Goal: Task Accomplishment & Management: Manage account settings

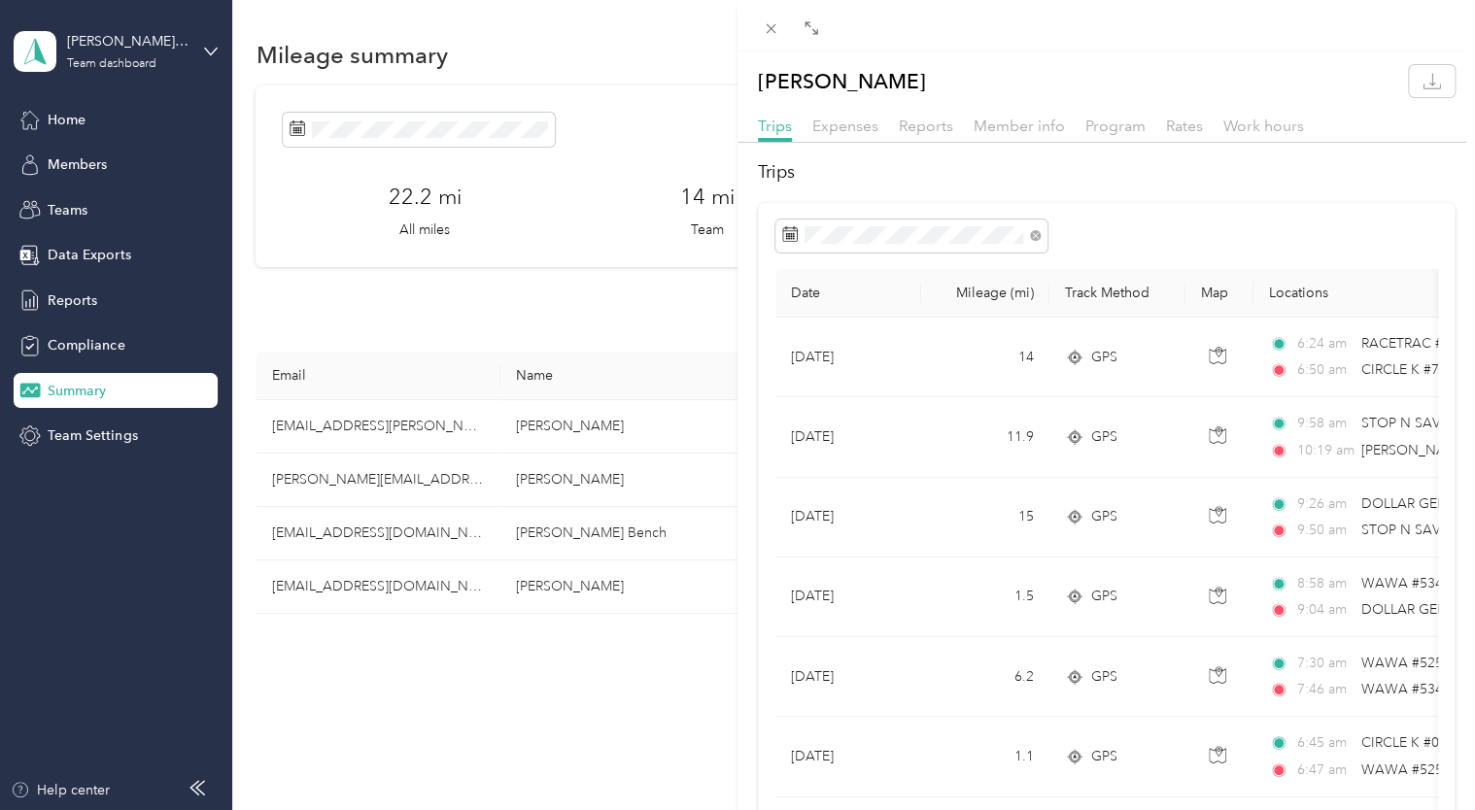
click at [687, 91] on div "[PERSON_NAME] Trips Expenses Reports Member info Program Rates Work hours Trips…" at bounding box center [737, 405] width 1475 height 810
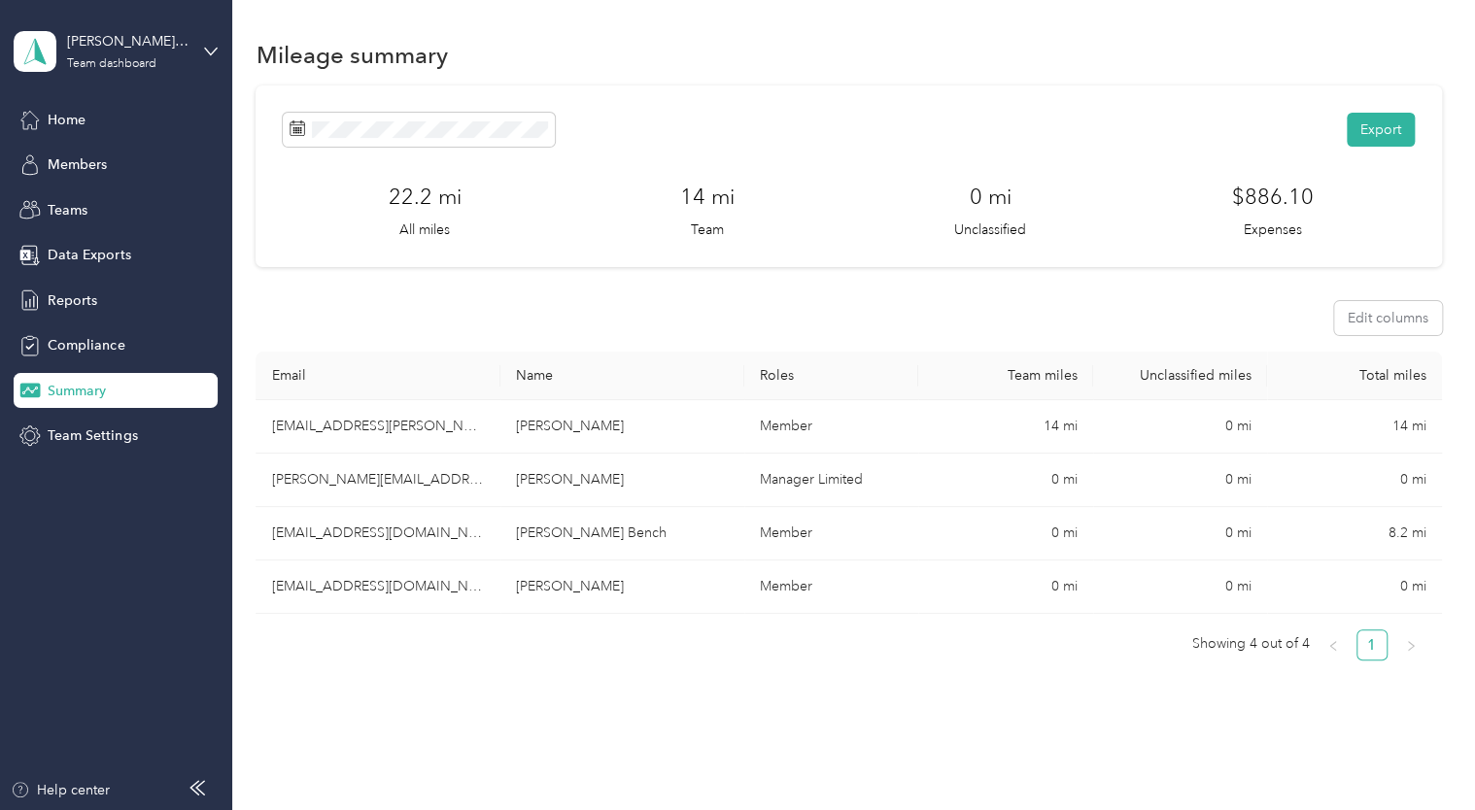
click at [774, 119] on div "Export" at bounding box center [848, 130] width 1131 height 34
click at [79, 393] on span "Summary" at bounding box center [77, 391] width 58 height 20
click at [1364, 128] on button "Export" at bounding box center [1380, 130] width 68 height 34
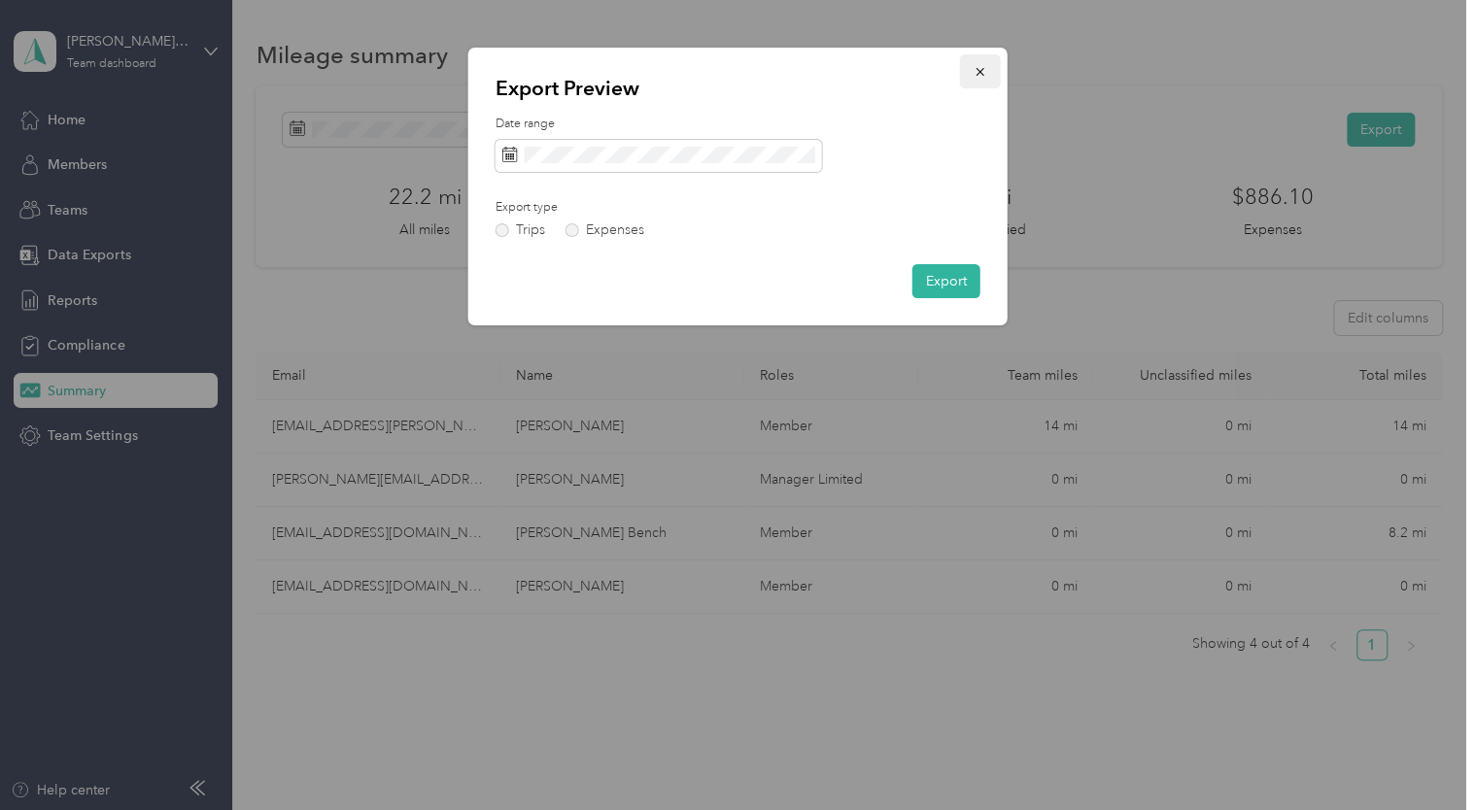
click at [985, 73] on icon "button" at bounding box center [980, 72] width 14 height 14
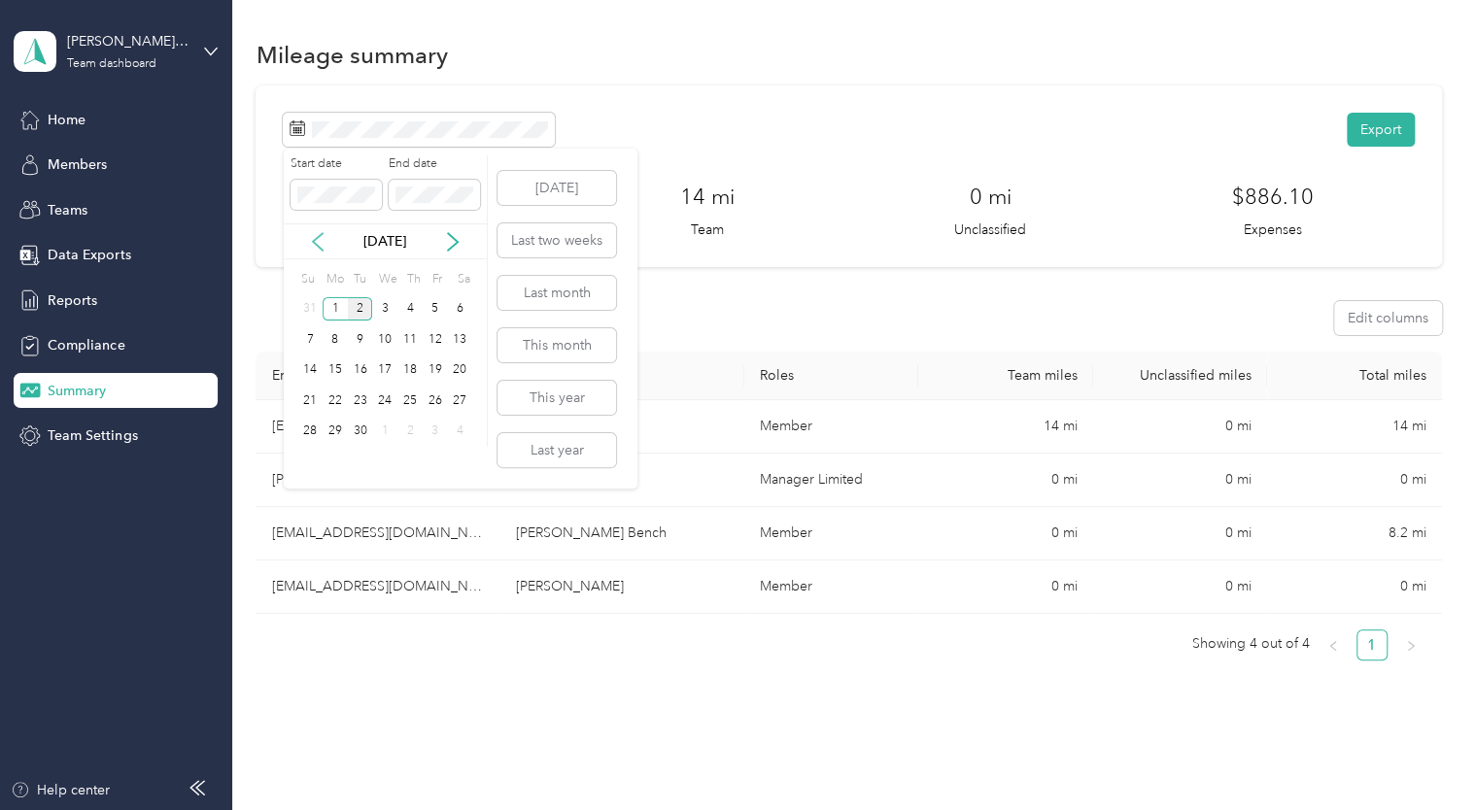
click at [320, 239] on icon at bounding box center [317, 241] width 19 height 19
click at [429, 306] on div "1" at bounding box center [435, 309] width 25 height 24
click at [313, 460] on div "31" at bounding box center [309, 462] width 25 height 24
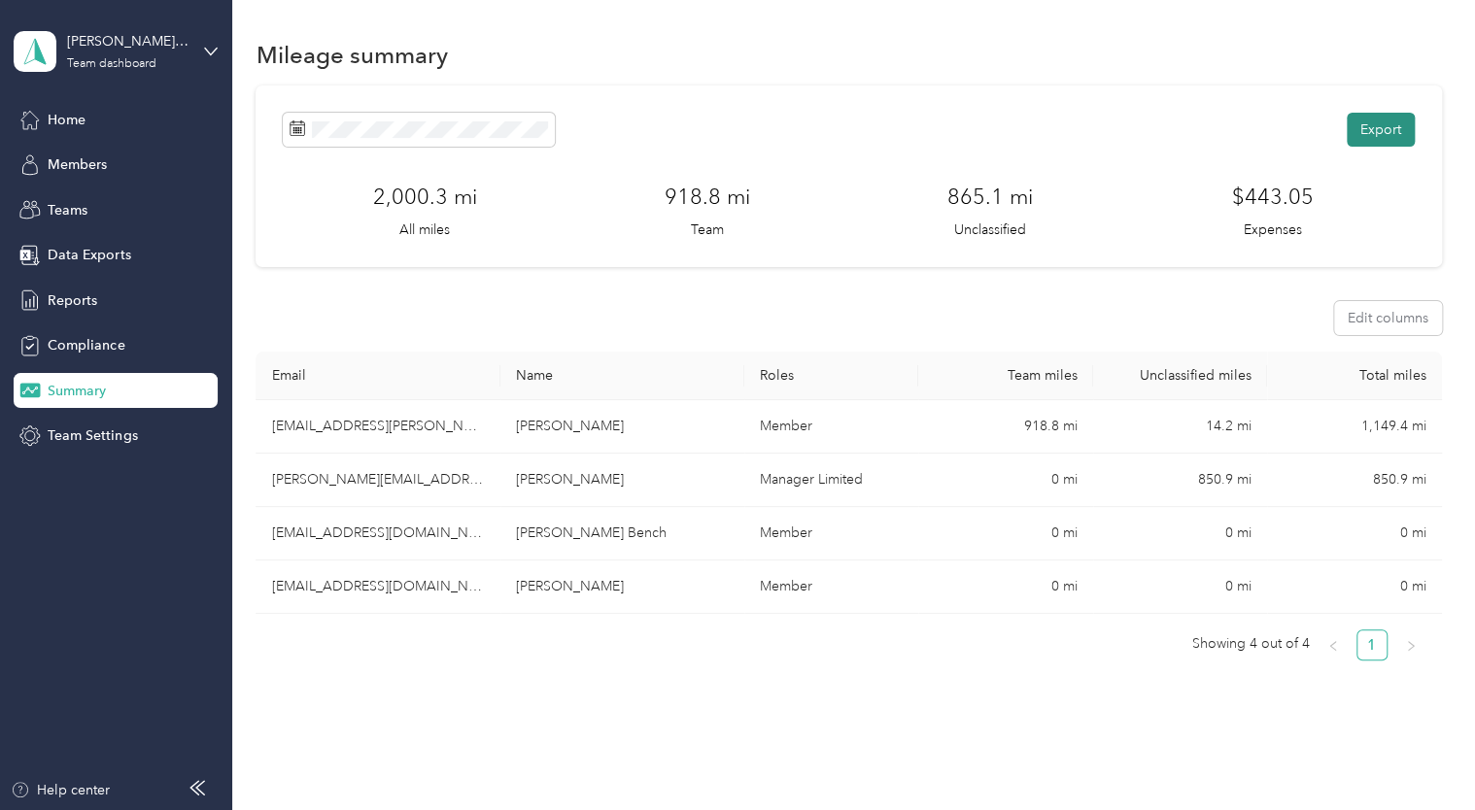
click at [1356, 131] on button "Export" at bounding box center [1380, 130] width 68 height 34
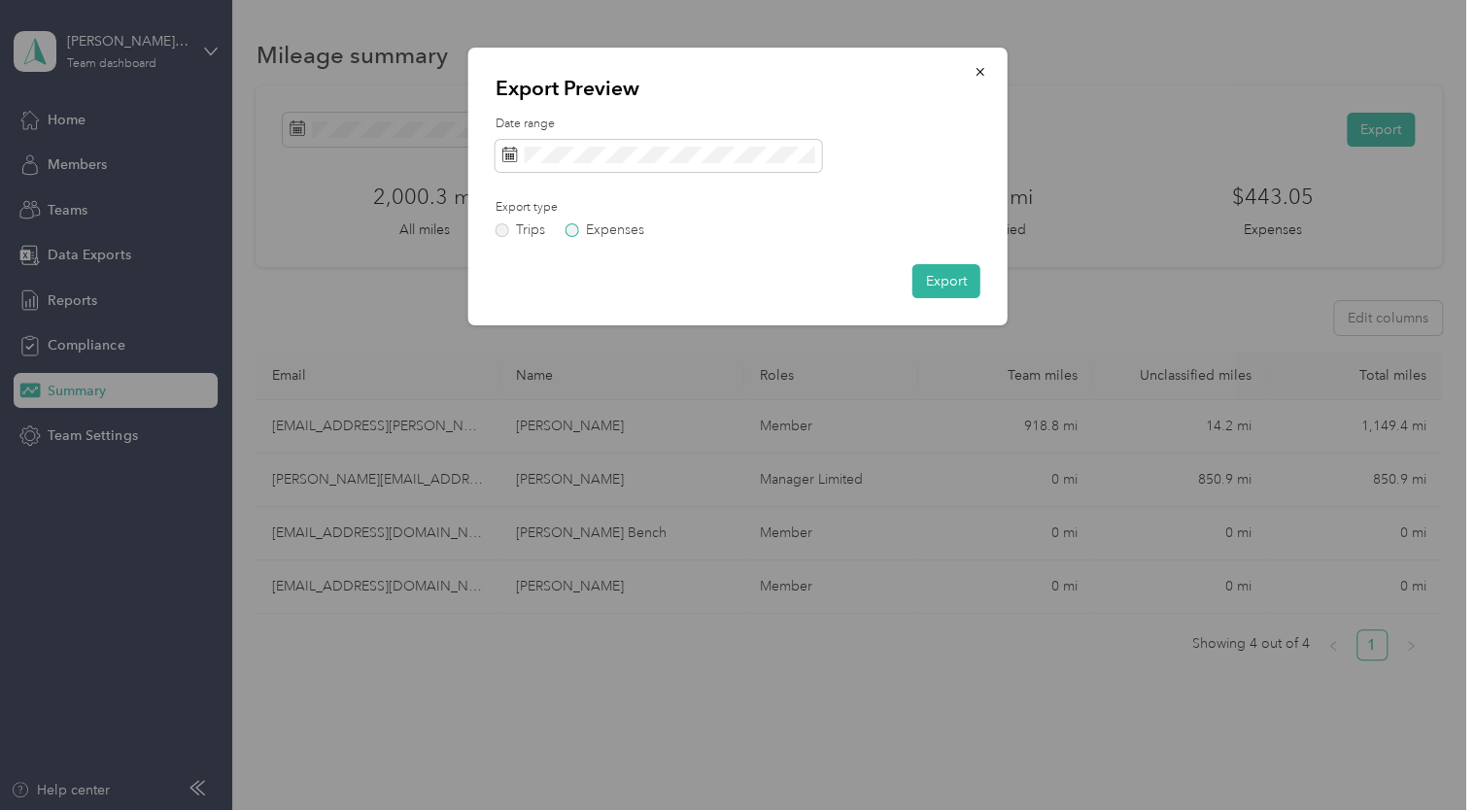
click at [576, 233] on label "Expenses" at bounding box center [604, 230] width 79 height 14
click at [510, 153] on icon at bounding box center [510, 155] width 16 height 16
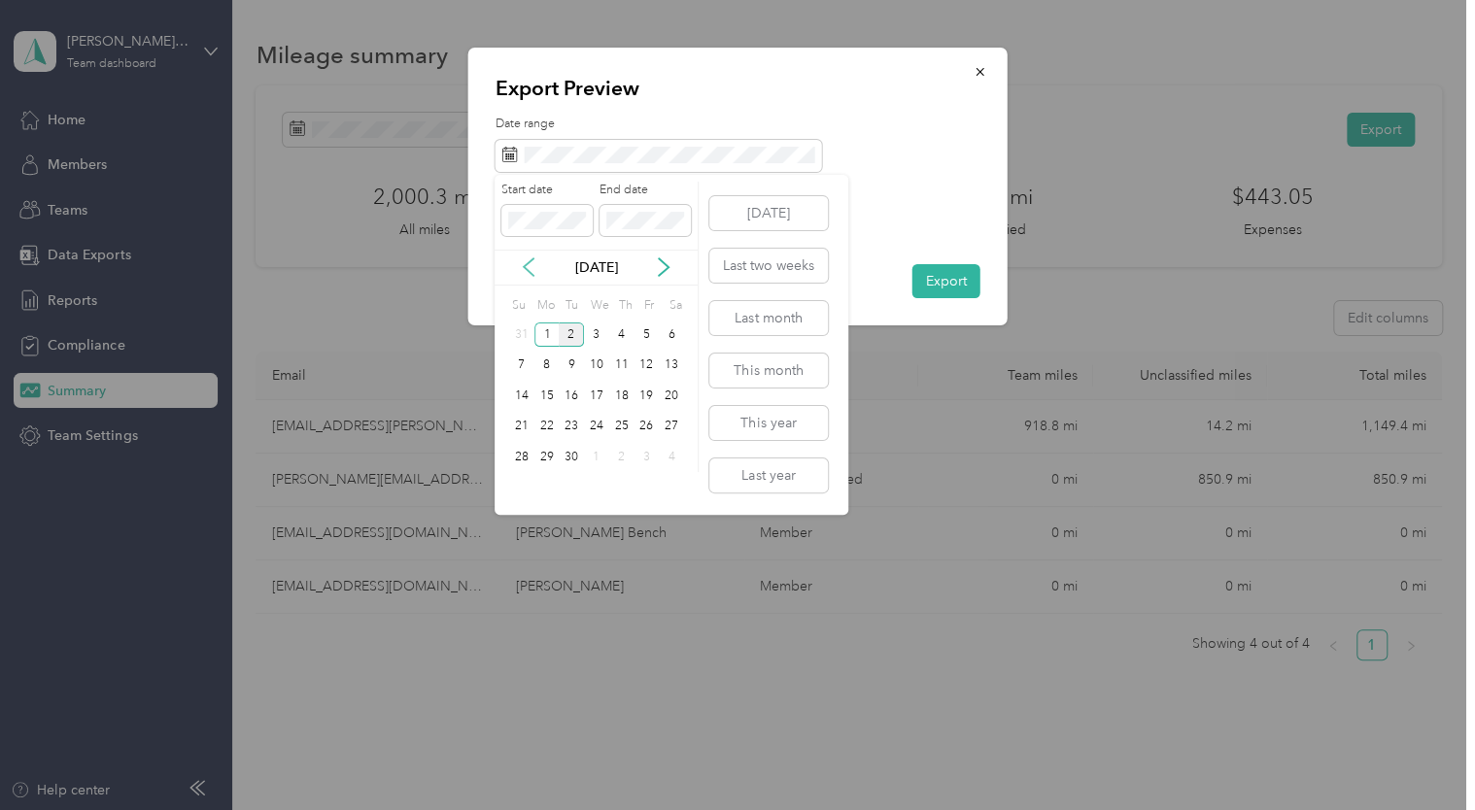
click at [528, 272] on icon at bounding box center [528, 266] width 19 height 19
click at [645, 336] on div "1" at bounding box center [645, 335] width 25 height 24
click at [518, 488] on div "31" at bounding box center [521, 488] width 25 height 24
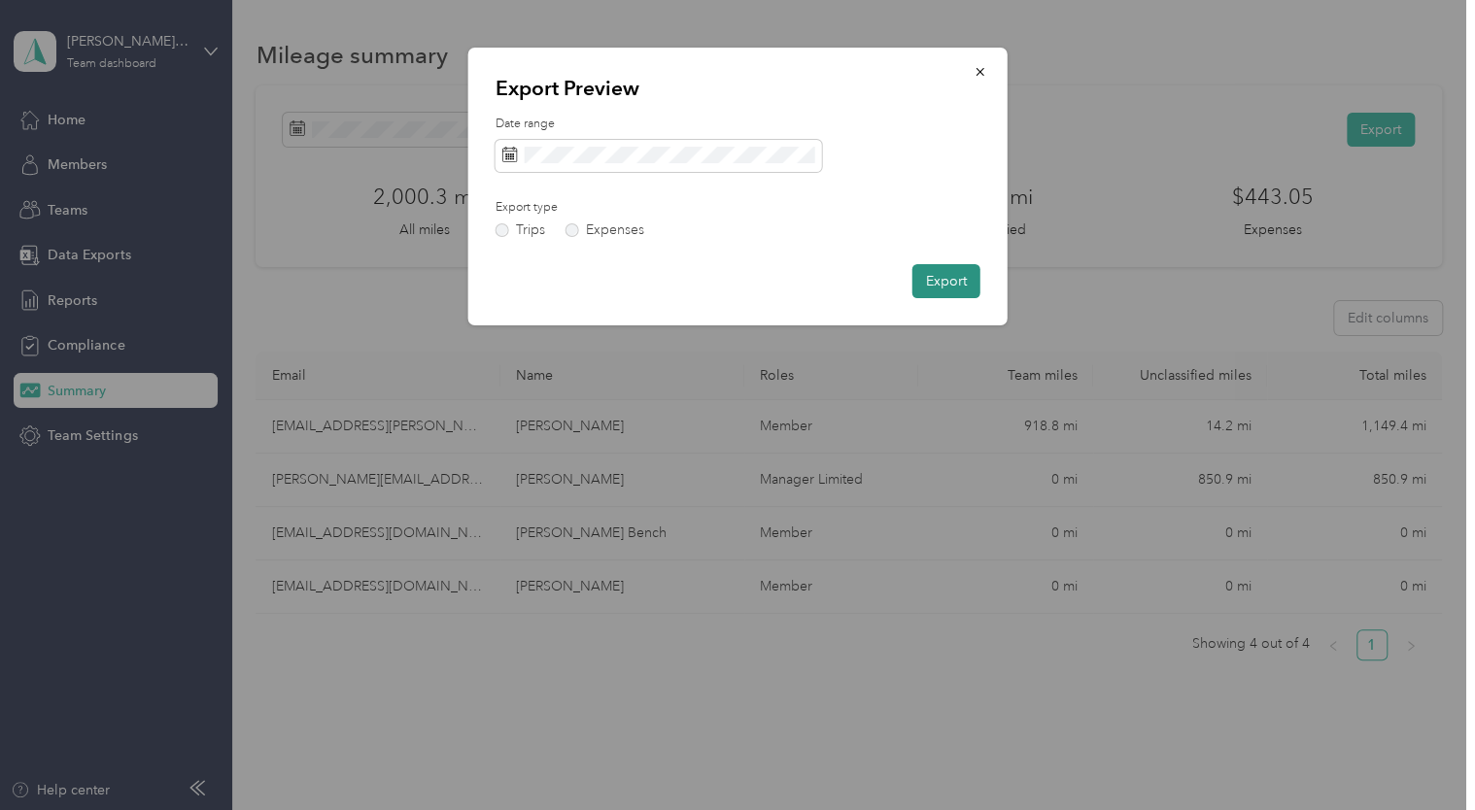
click at [934, 276] on button "Export" at bounding box center [946, 281] width 68 height 34
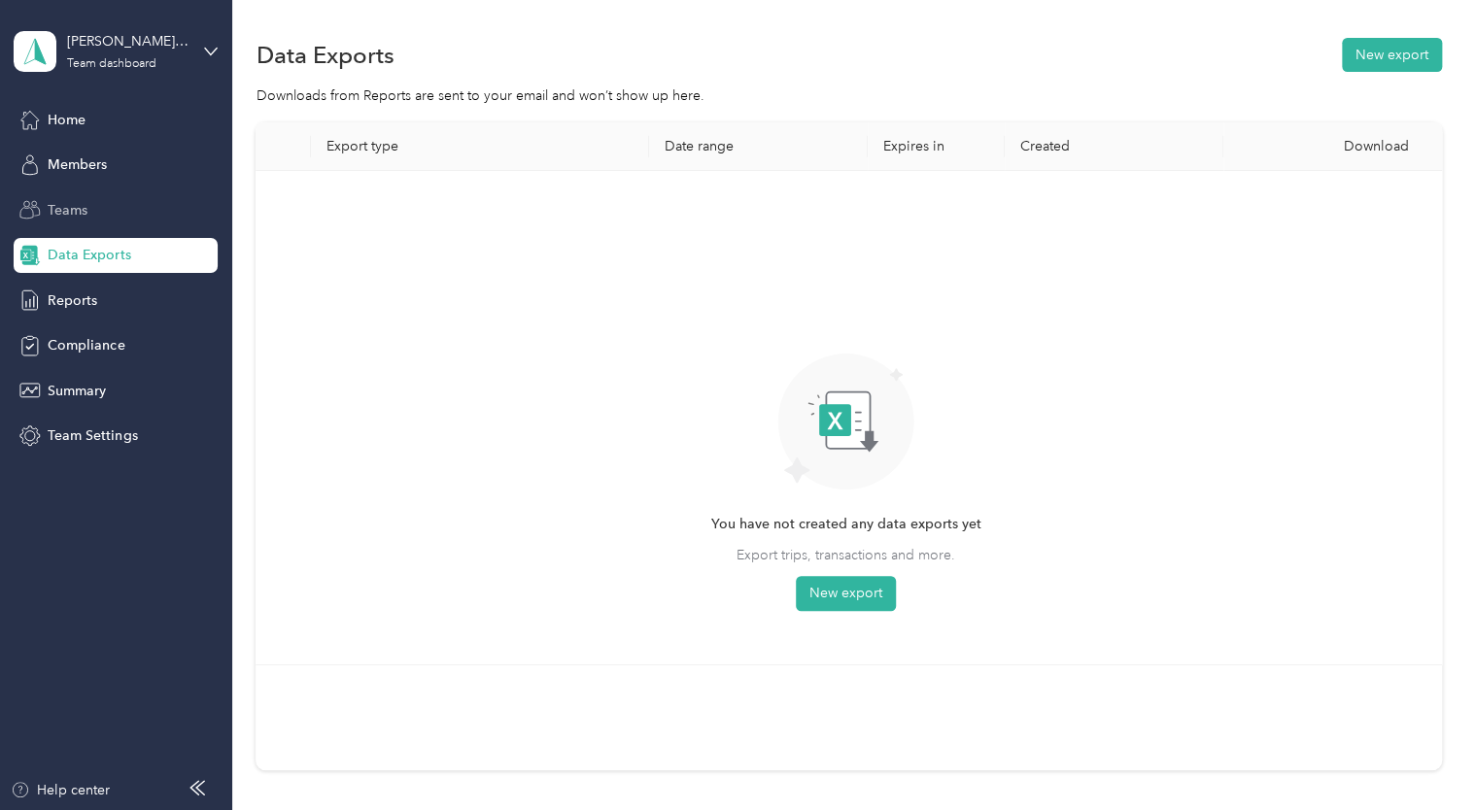
click at [73, 211] on span "Teams" at bounding box center [68, 210] width 40 height 20
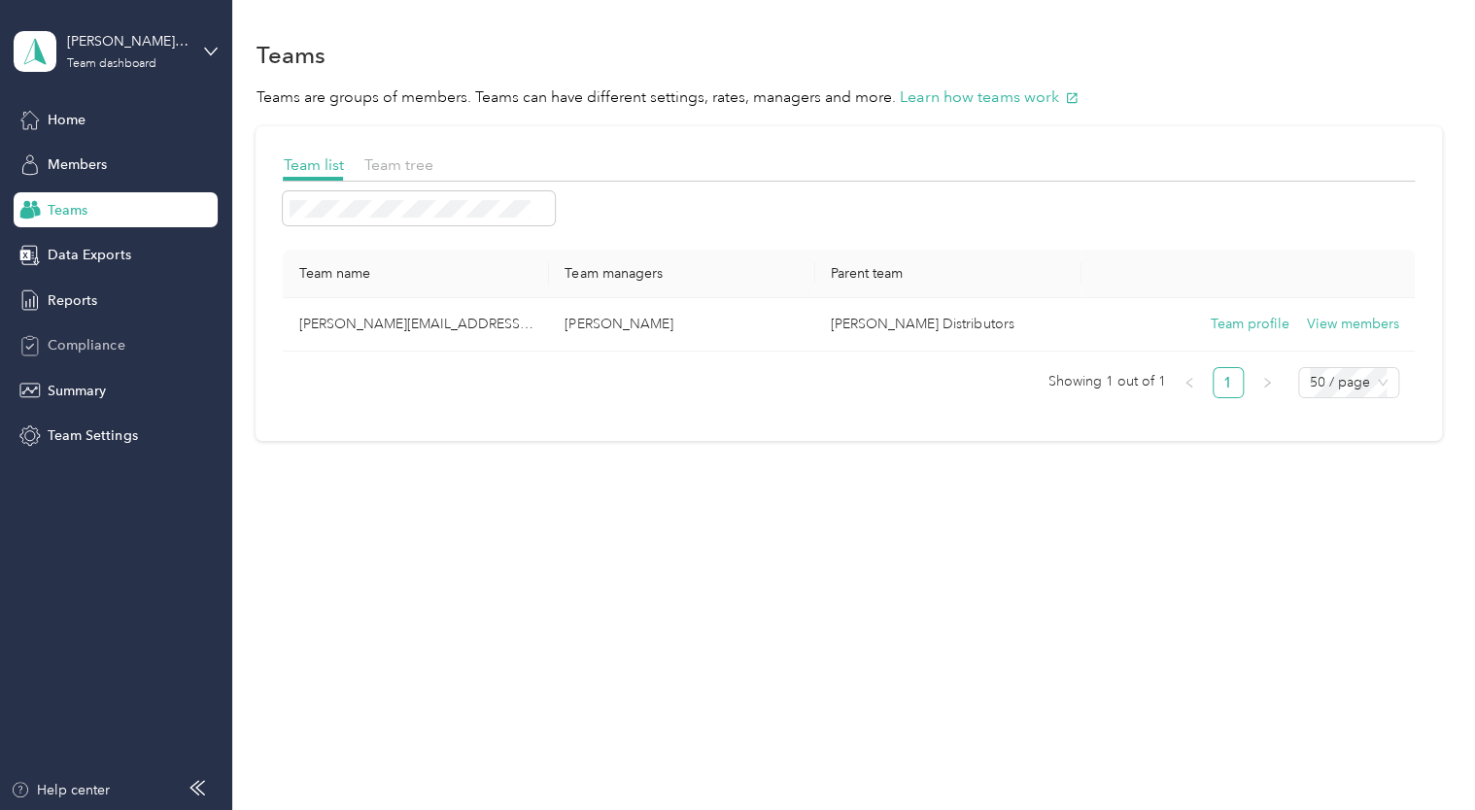
click at [75, 353] on span "Compliance" at bounding box center [86, 345] width 77 height 20
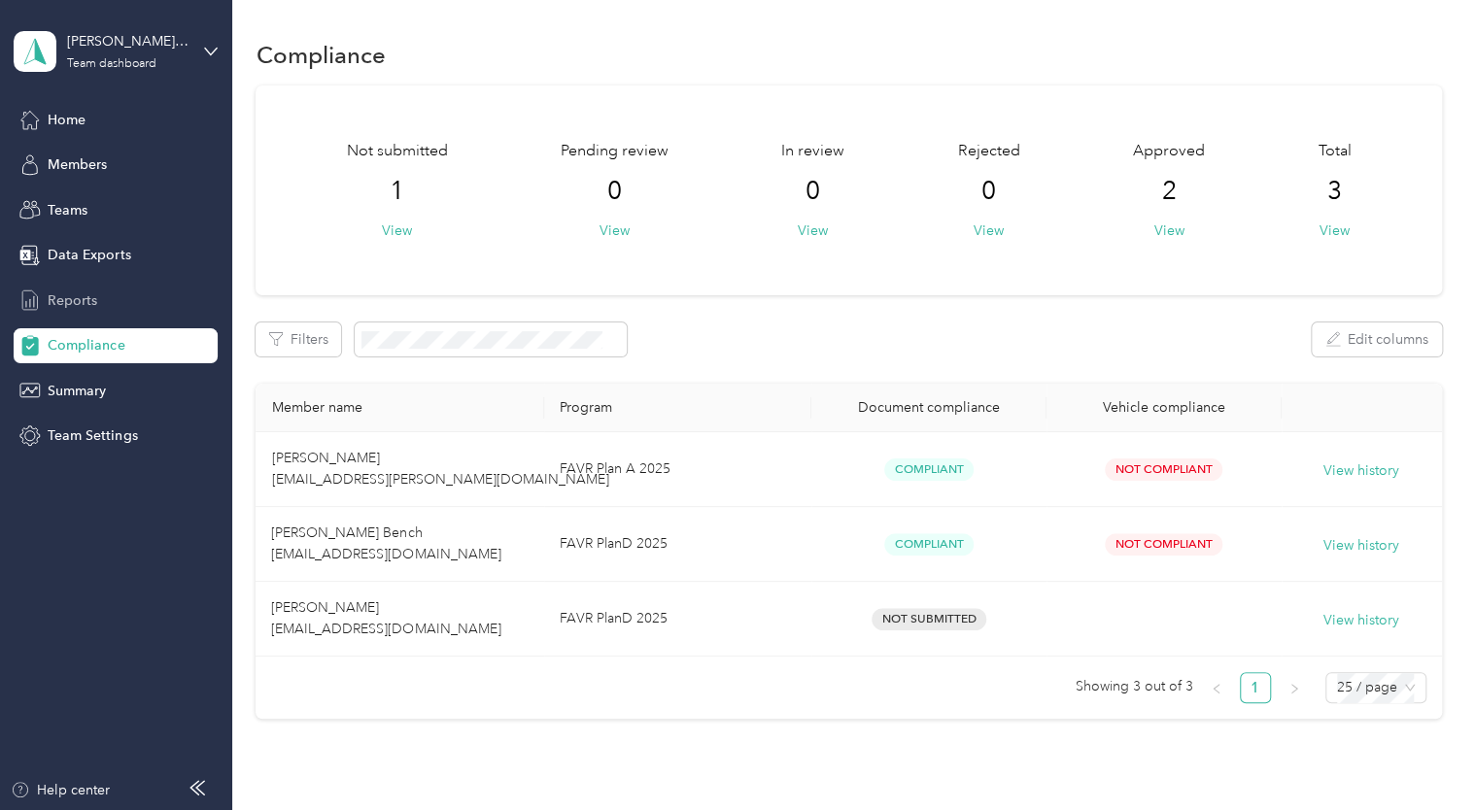
click at [80, 288] on div "Reports" at bounding box center [116, 300] width 204 height 35
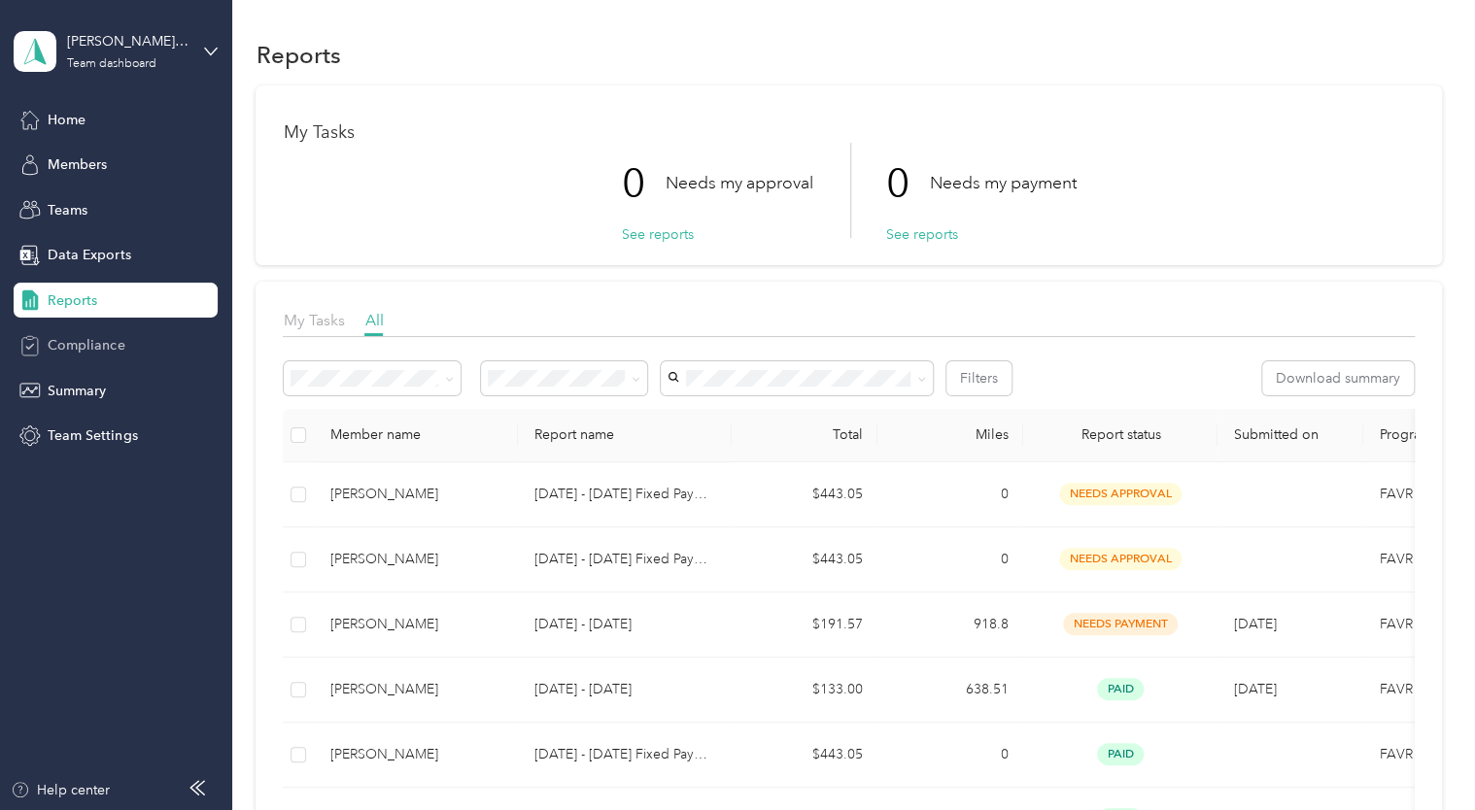
click at [73, 344] on span "Compliance" at bounding box center [86, 345] width 77 height 20
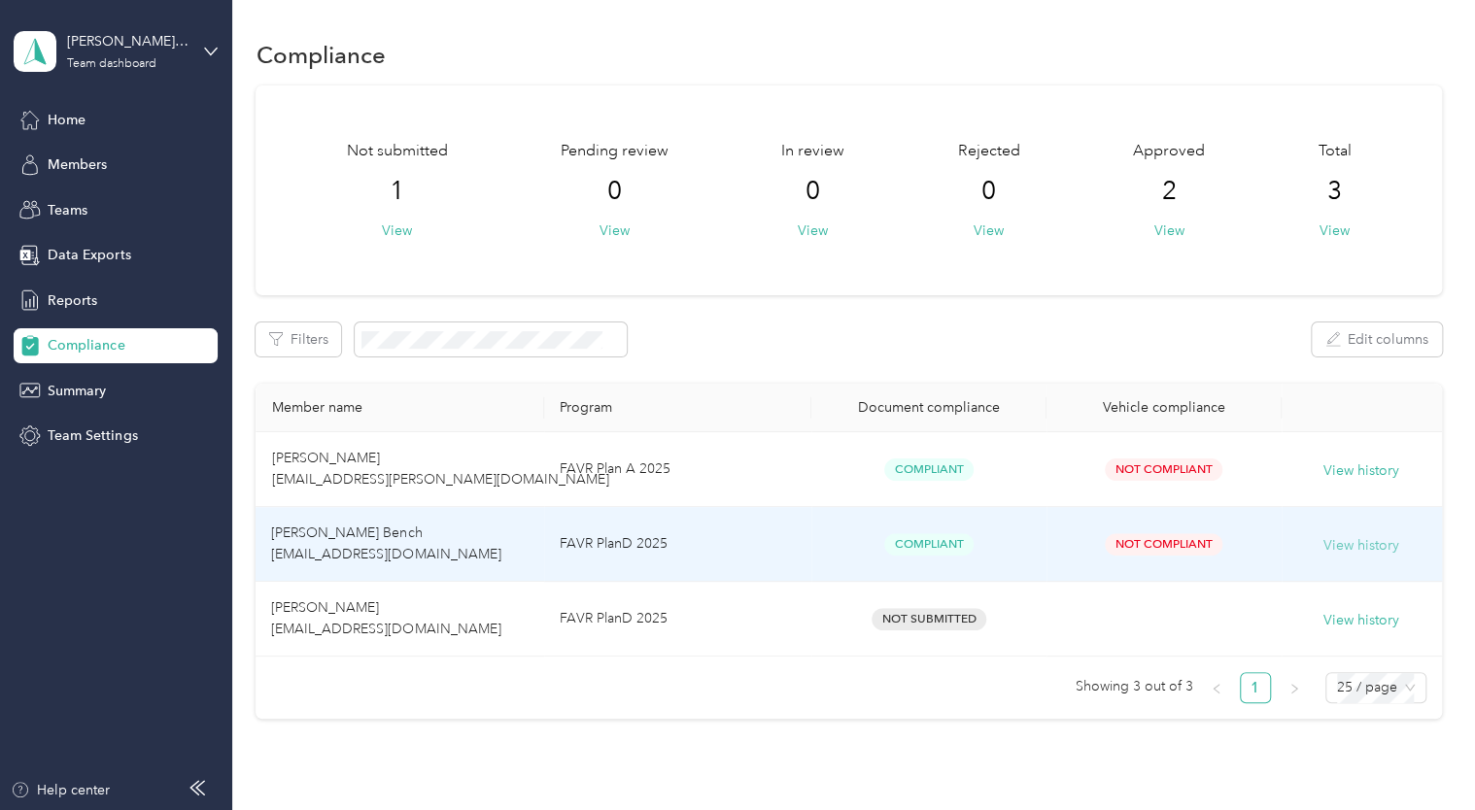
click at [1343, 547] on button "View history" at bounding box center [1361, 545] width 76 height 21
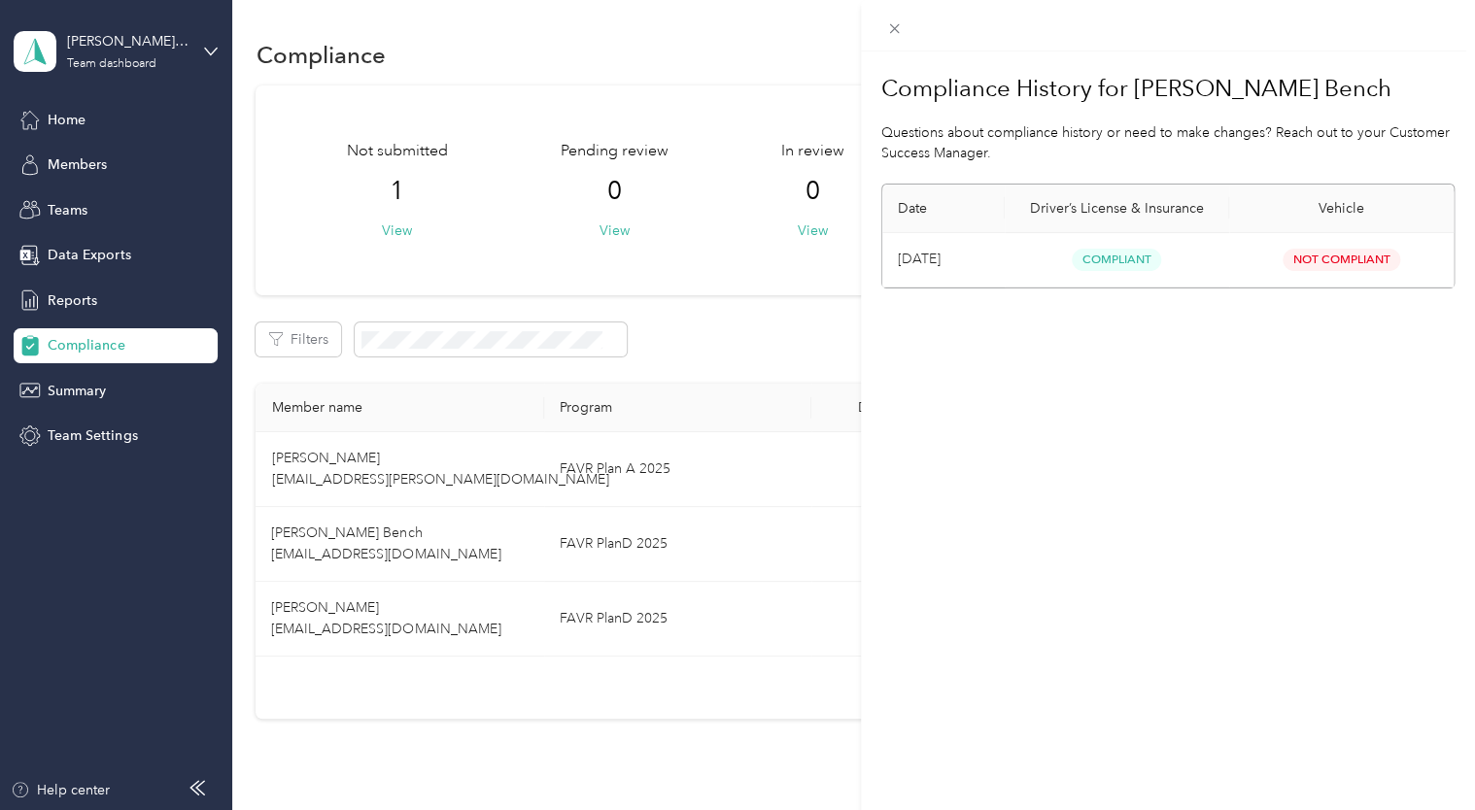
click at [738, 621] on div "Compliance History for [PERSON_NAME] Bench Questions about compliance history o…" at bounding box center [737, 405] width 1475 height 810
